Goal: Information Seeking & Learning: Check status

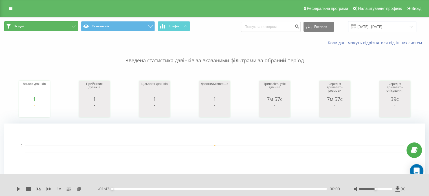
click at [69, 24] on button "Вхідні" at bounding box center [41, 26] width 74 height 10
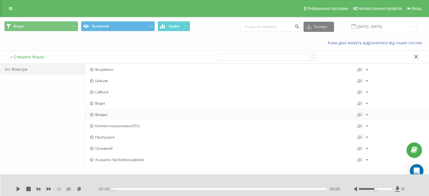
click at [110, 112] on div "Вихідні [PERSON_NAME] Копіювати Видалити За замовчуванням Поділитися" at bounding box center [257, 114] width 344 height 11
click at [102, 113] on span "Вихідні" at bounding box center [224, 115] width 268 height 4
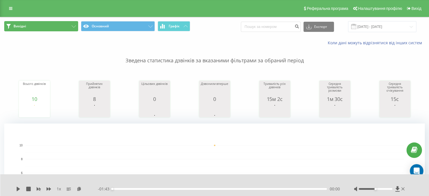
click at [72, 27] on icon at bounding box center [74, 26] width 4 height 2
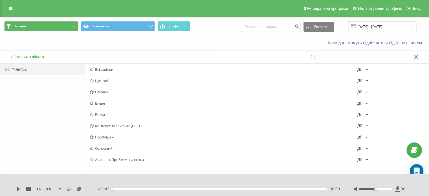
click at [377, 28] on input "[DATE] - [DATE]" at bounding box center [382, 26] width 68 height 11
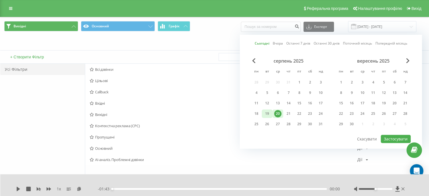
click at [269, 113] on div "19" at bounding box center [267, 113] width 7 height 7
click at [393, 136] on button "Застосувати" at bounding box center [396, 139] width 30 height 8
type input "[DATE] - [DATE]"
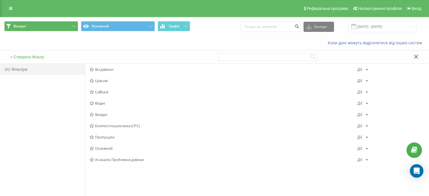
click at [258, 39] on div "Коли дані можуть відрізнятися вiд інших систем" at bounding box center [214, 43] width 429 height 14
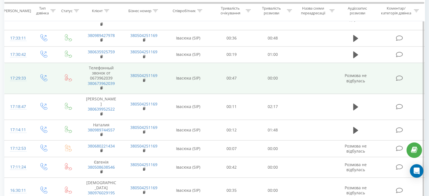
scroll to position [480, 0]
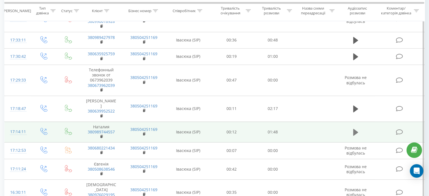
click at [353, 129] on icon at bounding box center [355, 132] width 5 height 7
